Goal: Task Accomplishment & Management: Complete application form

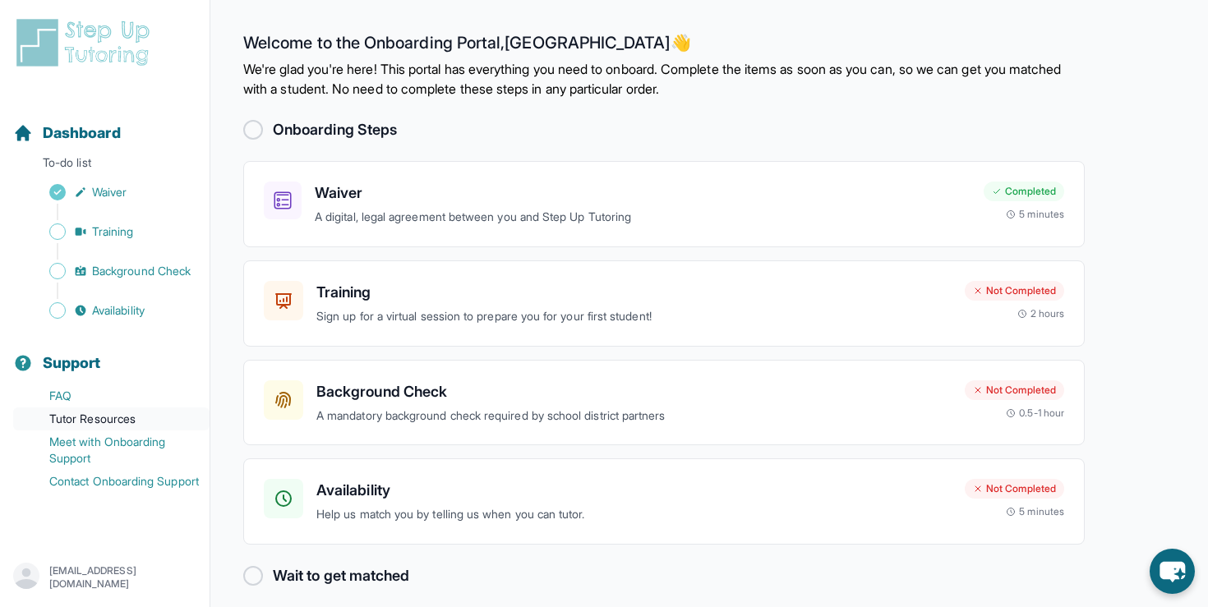
click at [85, 414] on link "Tutor Resources" at bounding box center [111, 419] width 196 height 23
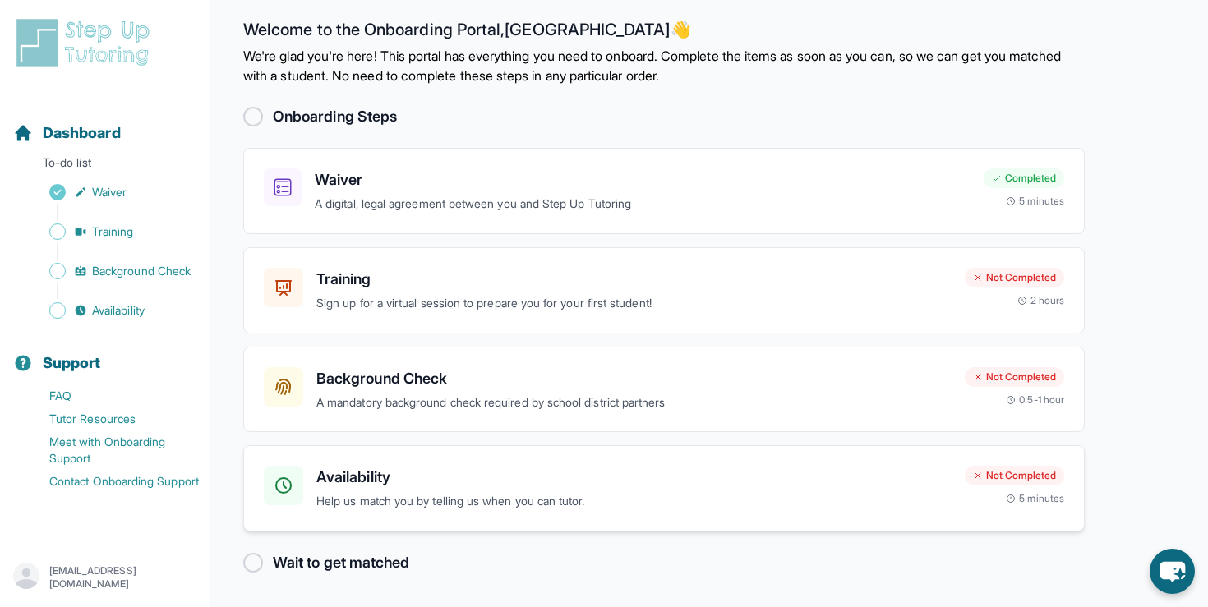
click at [399, 481] on h3 "Availability" at bounding box center [633, 477] width 635 height 23
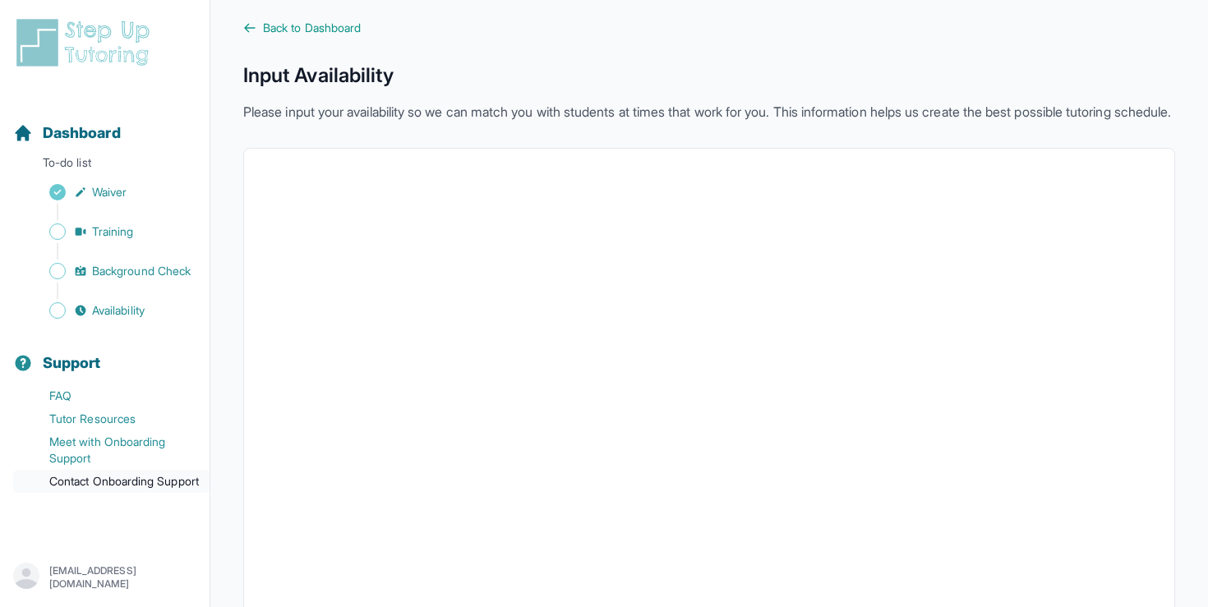
click at [152, 478] on link "Contact Onboarding Support" at bounding box center [111, 481] width 196 height 23
click at [129, 478] on link "Contact Onboarding Support" at bounding box center [111, 481] width 196 height 23
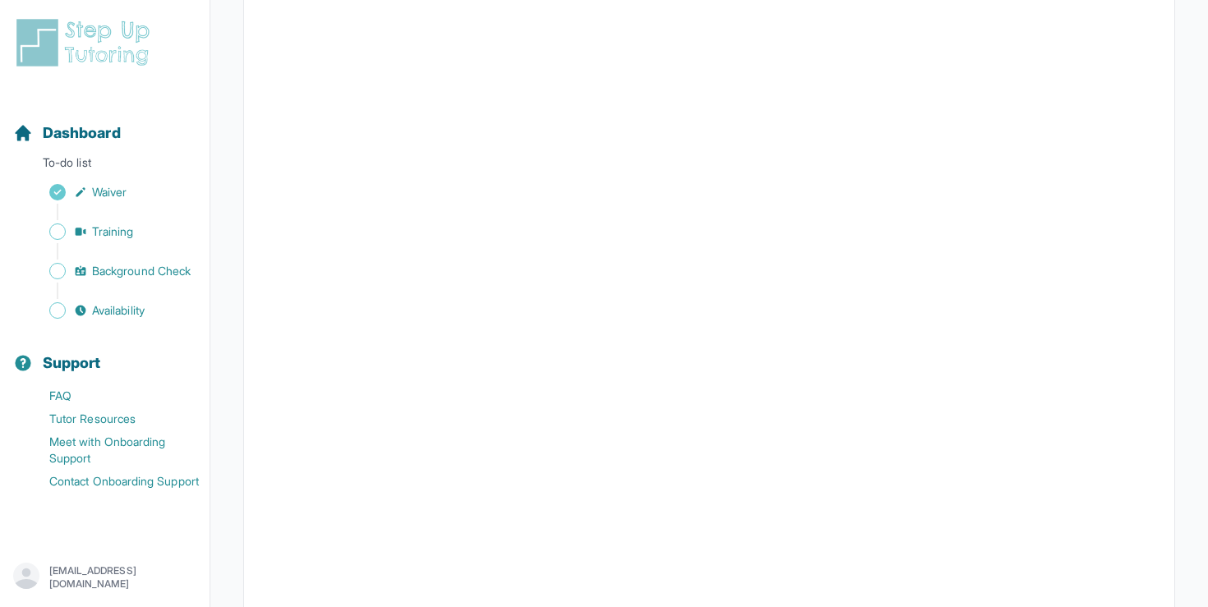
scroll to position [228, 0]
click at [154, 265] on span "Background Check" at bounding box center [141, 271] width 99 height 16
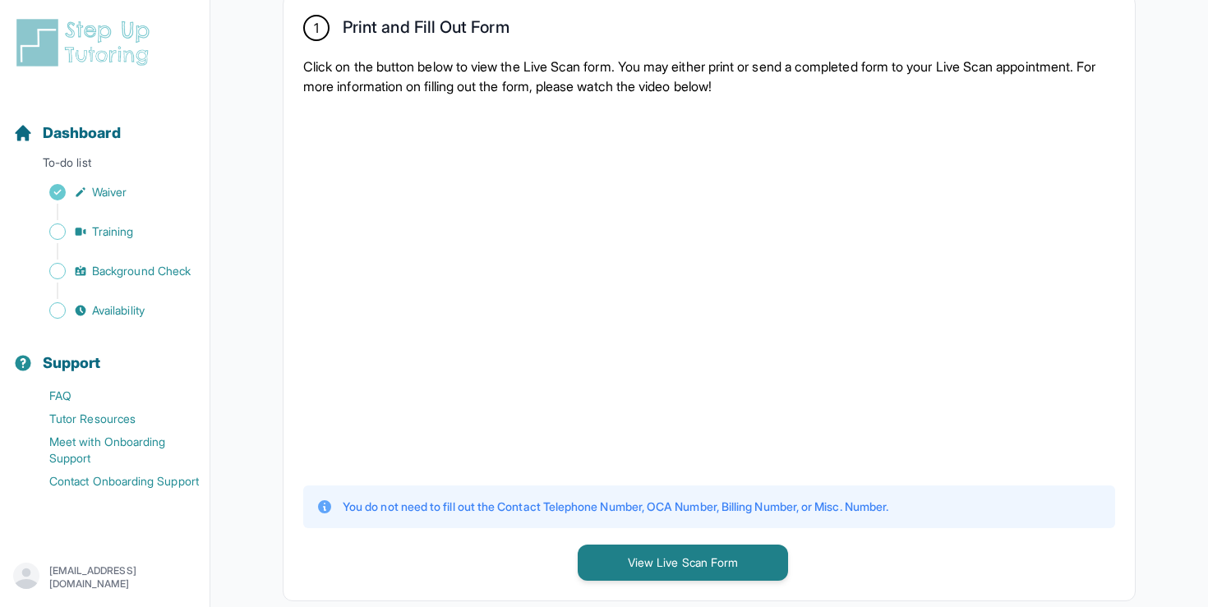
scroll to position [649, 0]
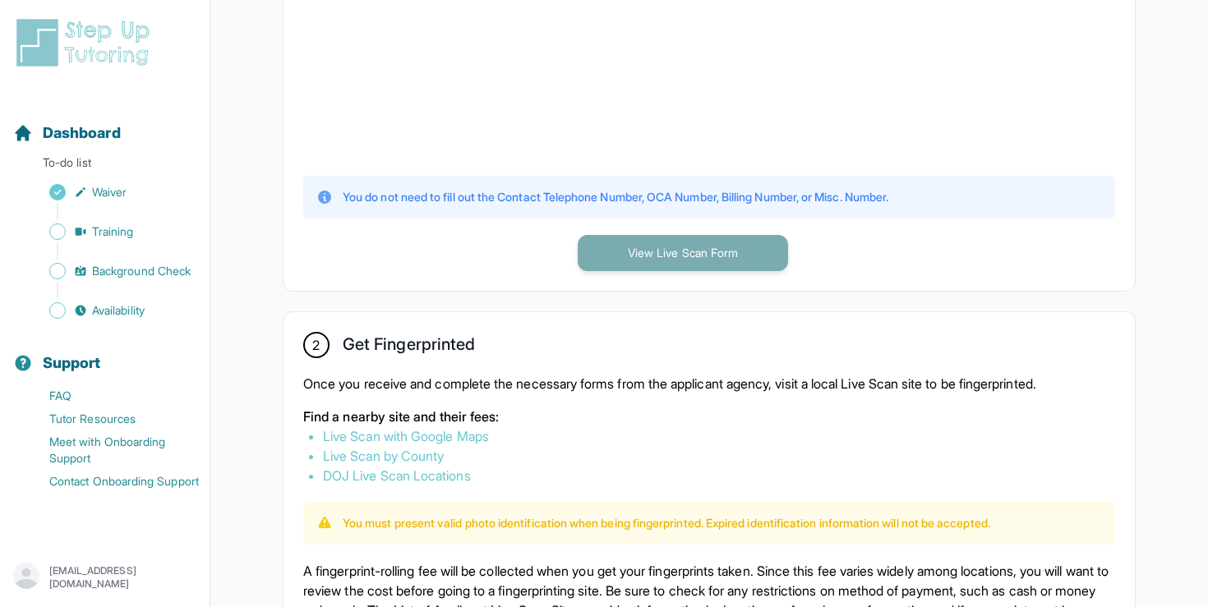
click at [710, 242] on button "View Live Scan Form" at bounding box center [683, 253] width 210 height 36
